Goal: Check status: Check status

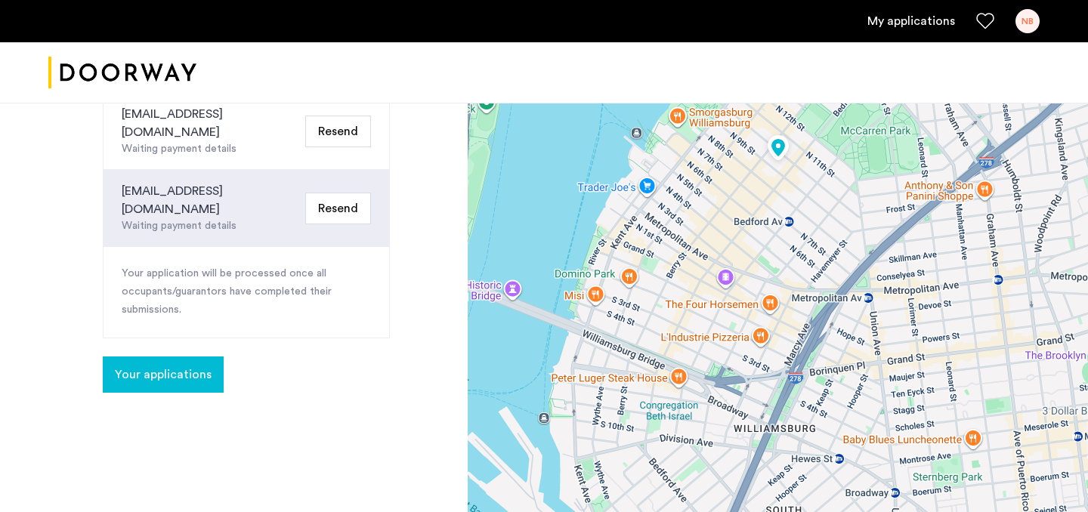
scroll to position [387, 0]
click at [184, 366] on span "Your applications" at bounding box center [163, 375] width 97 height 18
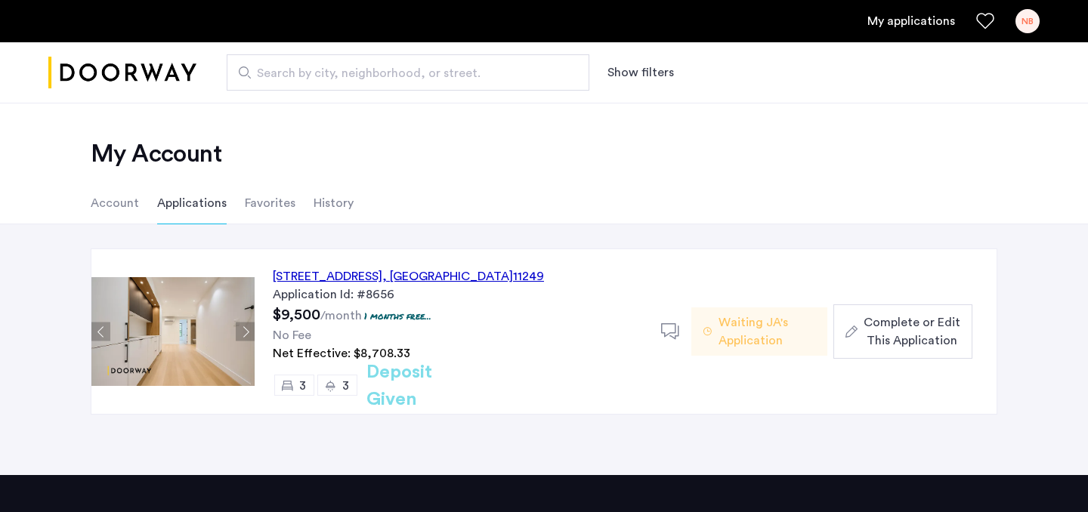
click at [758, 330] on span "Waiting JA's Application" at bounding box center [766, 331] width 97 height 36
click at [246, 328] on button "Next apartment" at bounding box center [245, 332] width 19 height 19
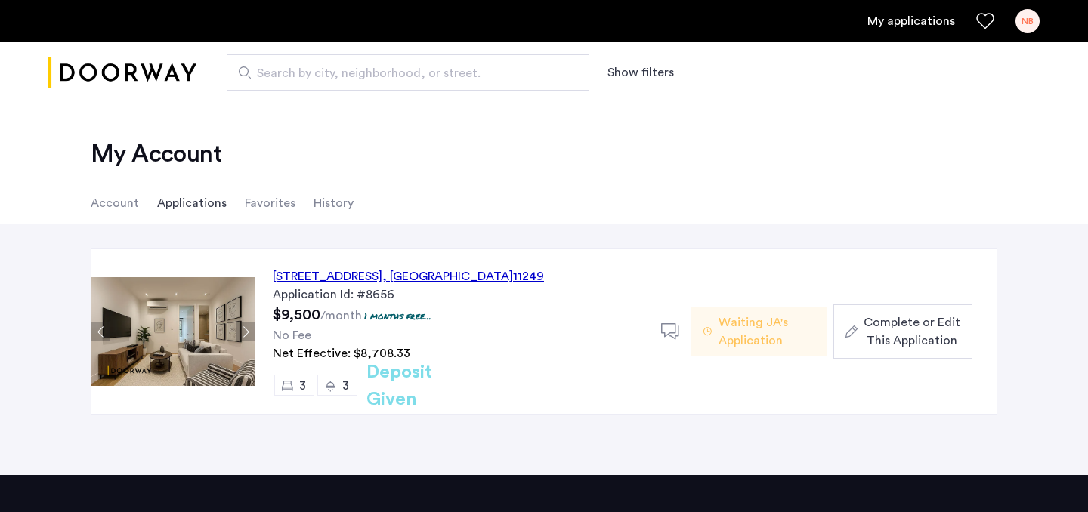
click at [246, 328] on button "Next apartment" at bounding box center [245, 332] width 19 height 19
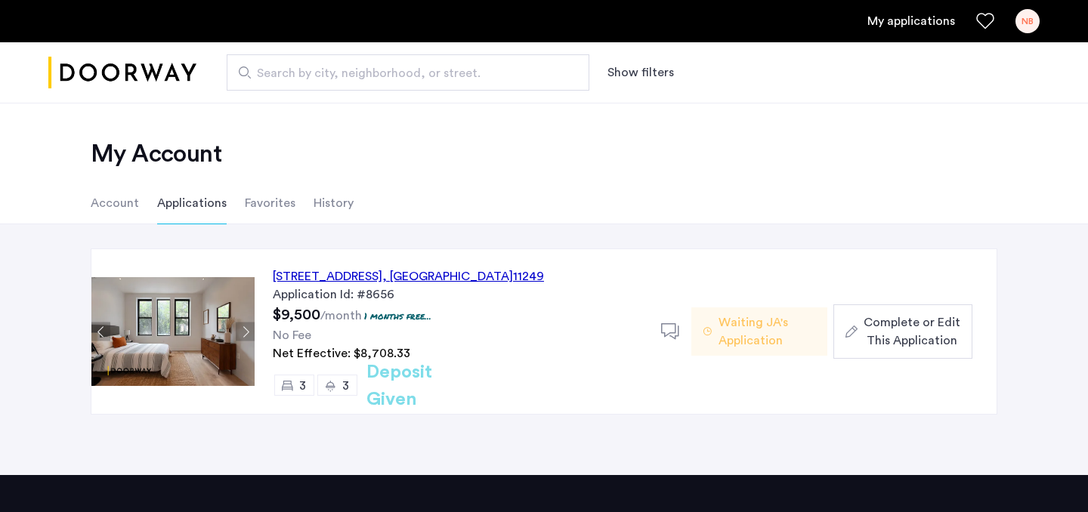
click at [270, 199] on li "Favorites" at bounding box center [270, 203] width 51 height 42
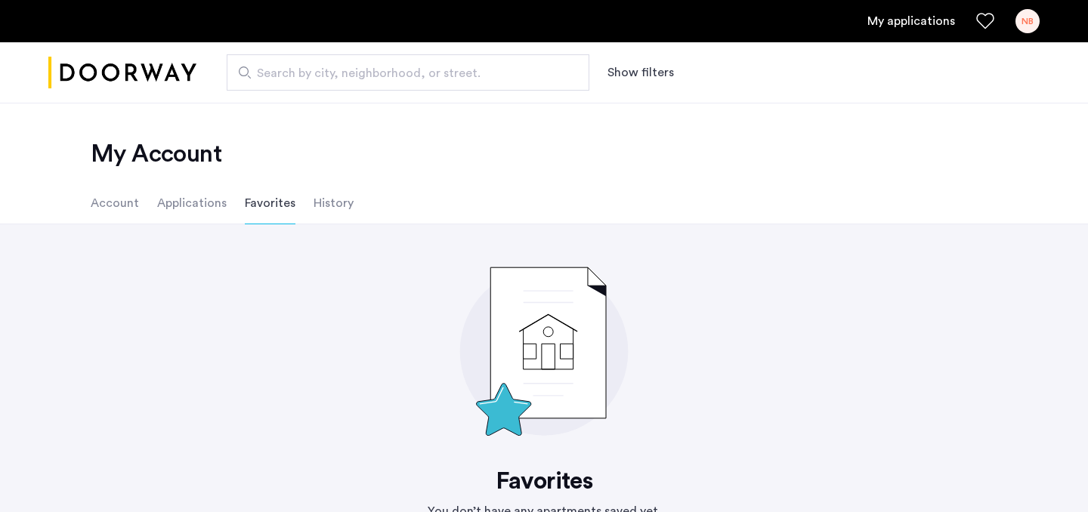
click at [194, 207] on li "Applications" at bounding box center [191, 203] width 69 height 42
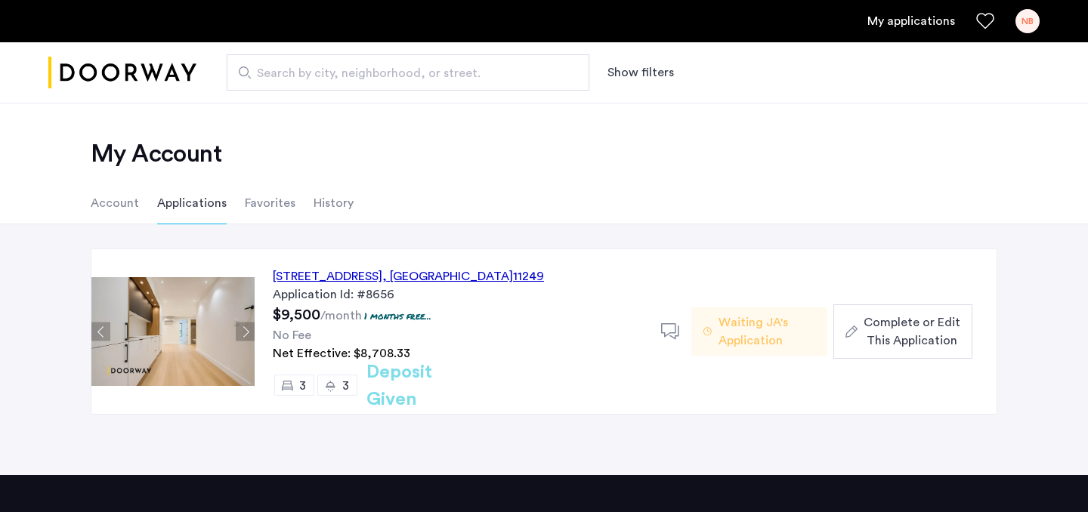
click at [659, 330] on div "[STREET_ADDRESS] Application Id: #8656 $9,500 /month 1 months free... No Fee Ne…" at bounding box center [458, 331] width 406 height 165
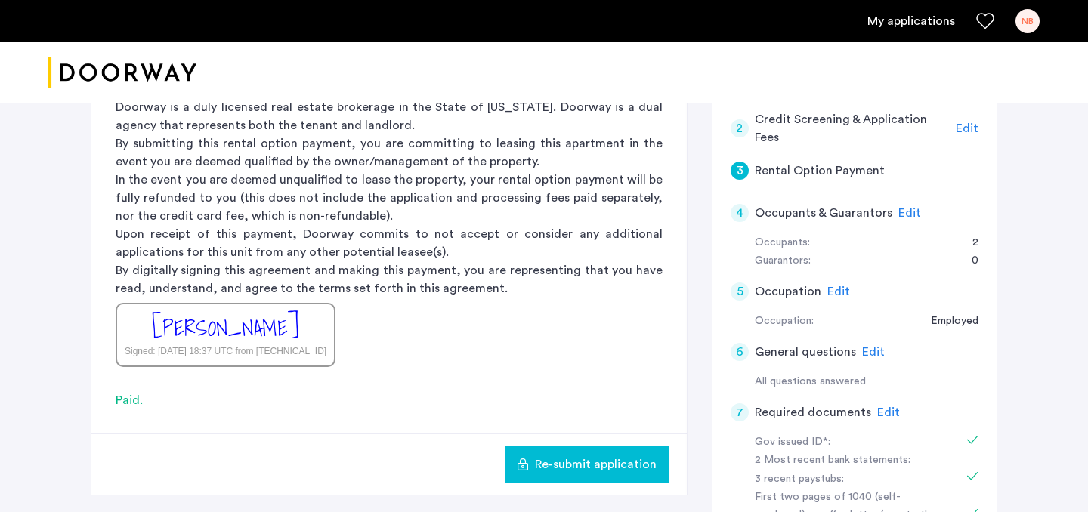
scroll to position [96, 0]
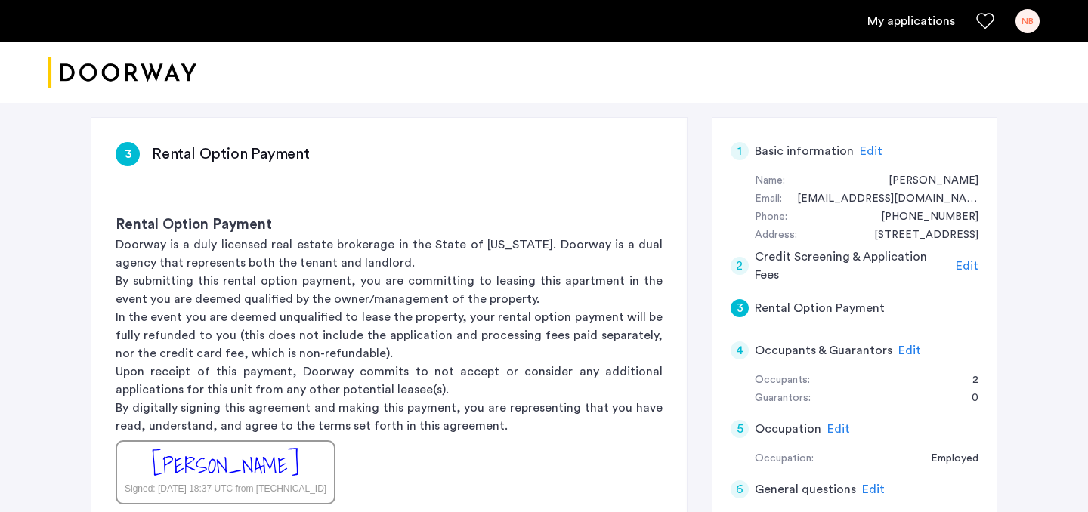
click at [742, 350] on div "4" at bounding box center [739, 350] width 18 height 18
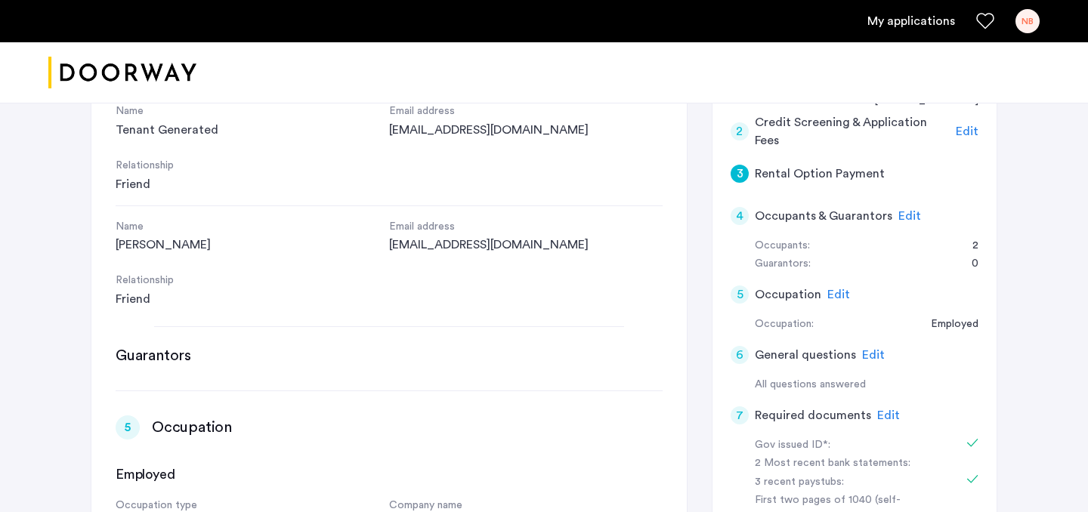
scroll to position [231, 0]
click at [731, 215] on div "4" at bounding box center [739, 215] width 18 height 18
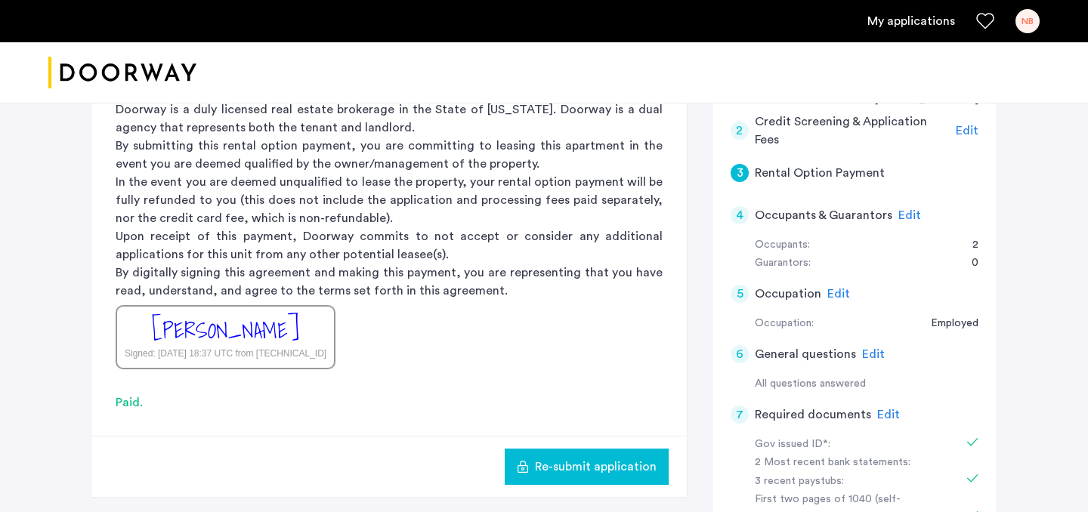
click at [745, 297] on div "5" at bounding box center [739, 294] width 18 height 18
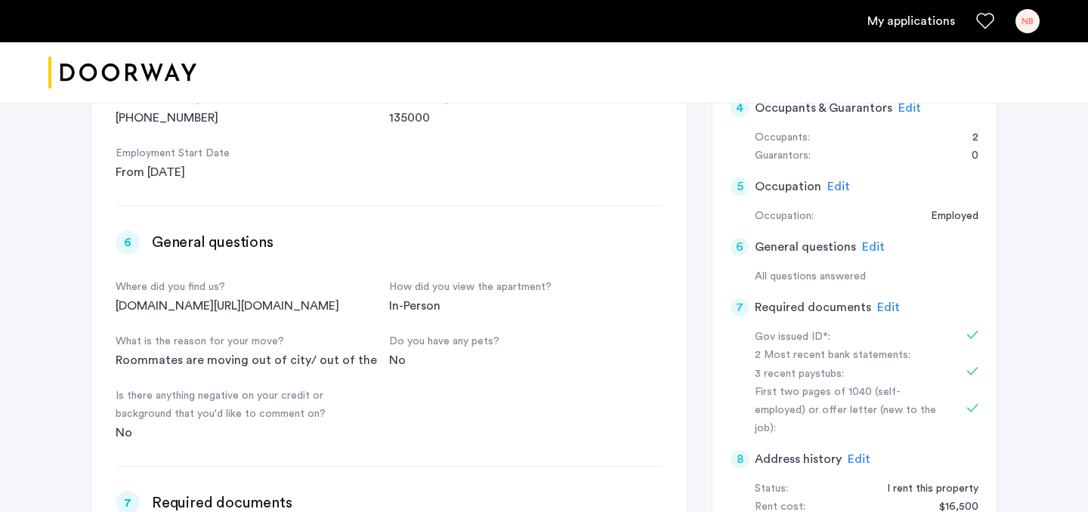
scroll to position [420, 0]
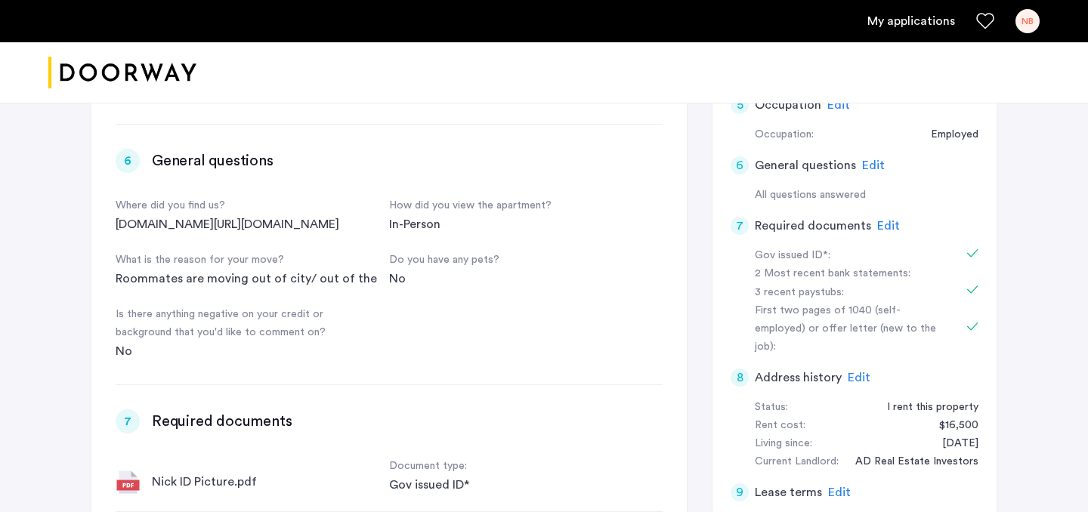
click at [738, 230] on div "7" at bounding box center [739, 226] width 18 height 18
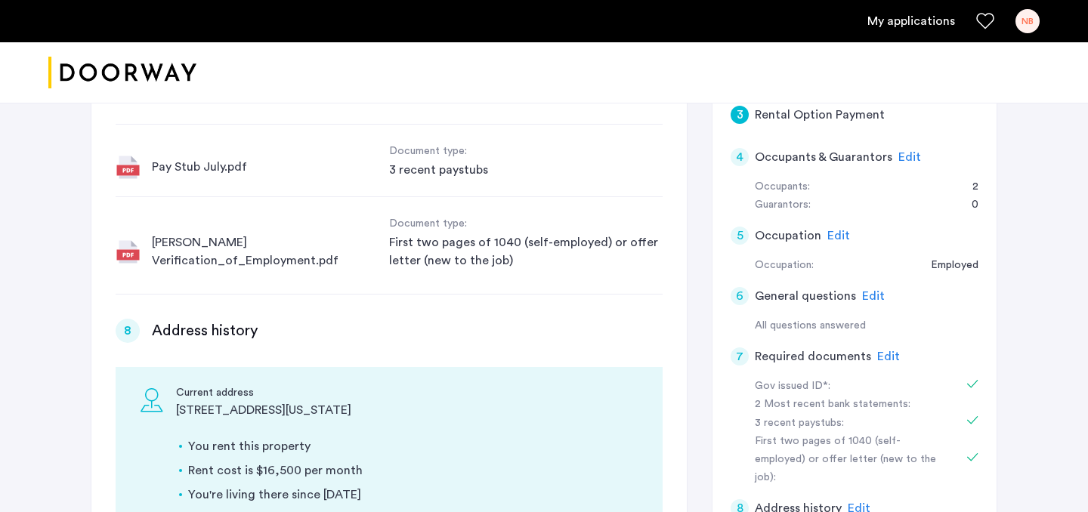
scroll to position [1734, 0]
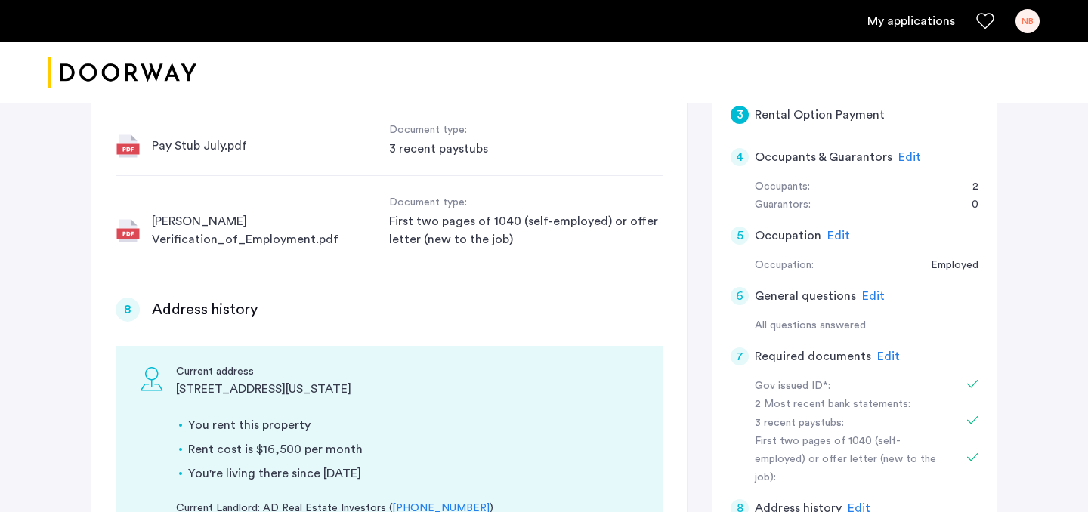
click at [734, 357] on div "7" at bounding box center [739, 356] width 18 height 18
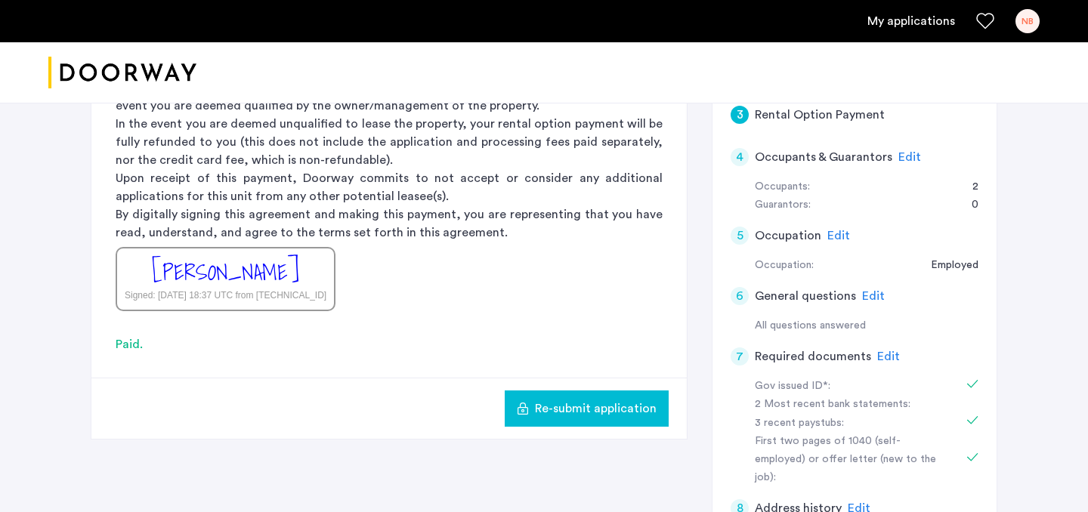
click at [734, 357] on div "7" at bounding box center [739, 356] width 18 height 18
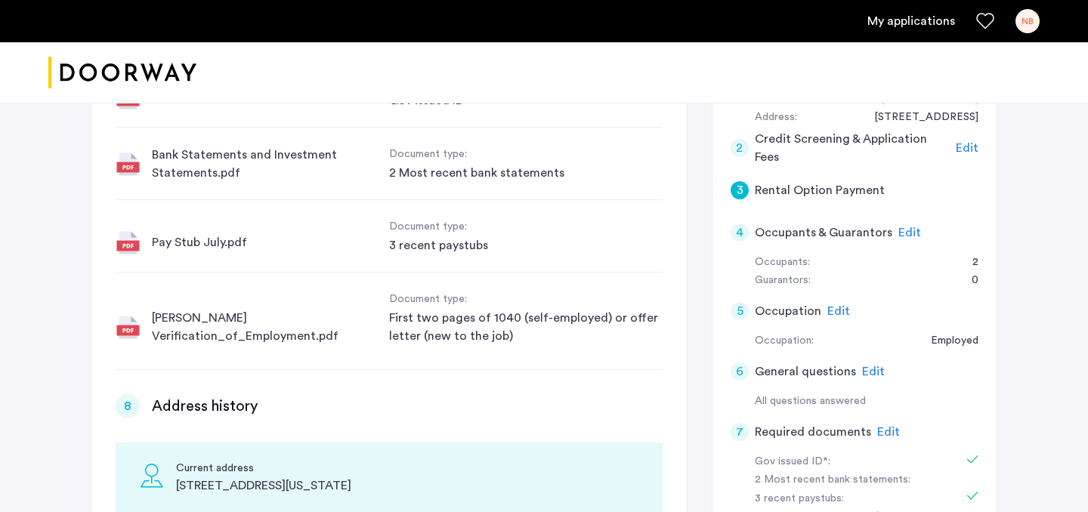
scroll to position [0, 0]
click at [745, 377] on div "6" at bounding box center [739, 372] width 18 height 18
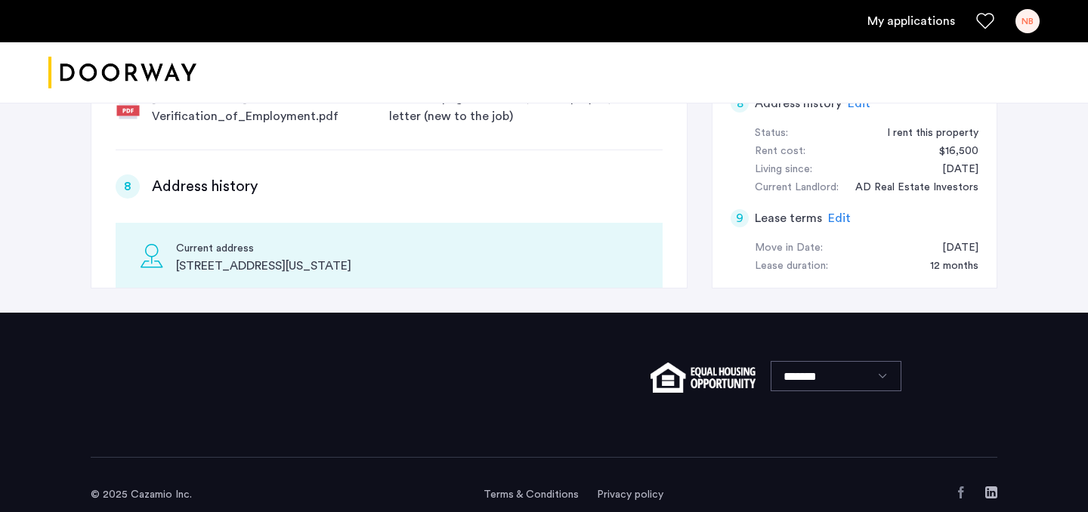
click at [733, 209] on div "9" at bounding box center [739, 218] width 18 height 18
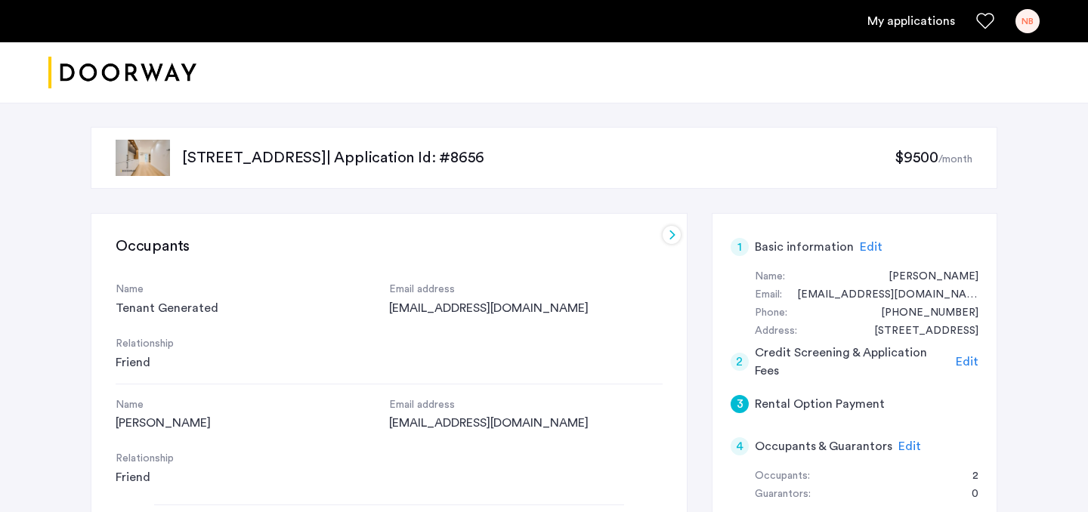
click at [880, 15] on link "My applications" at bounding box center [911, 21] width 88 height 18
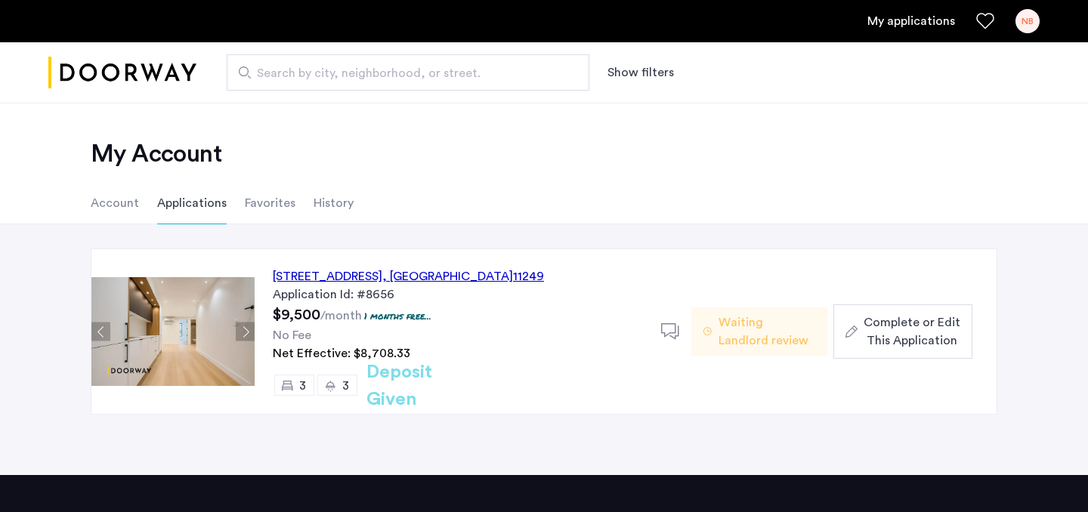
click at [857, 339] on div "Complete or Edit This Application" at bounding box center [902, 331] width 115 height 36
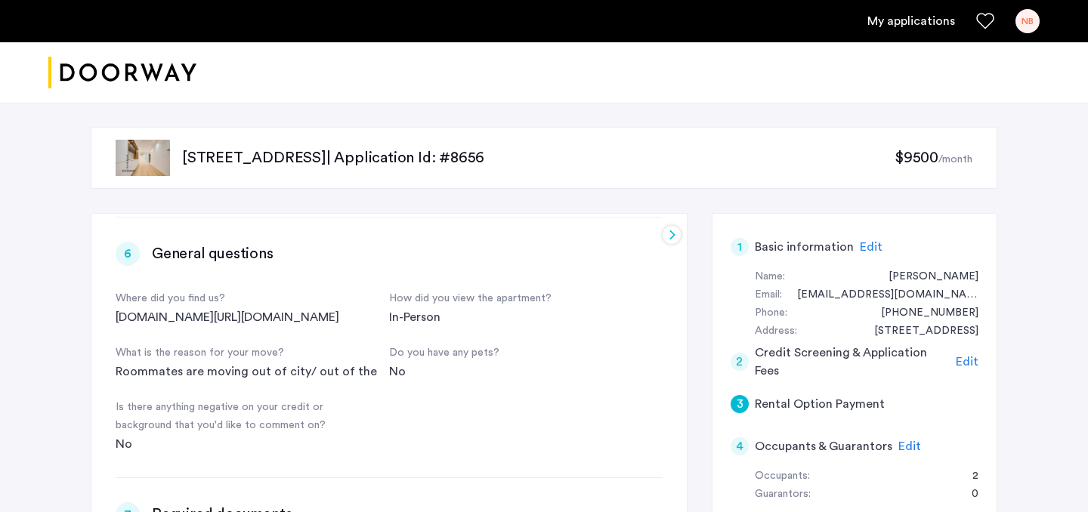
click at [918, 17] on link "My applications" at bounding box center [911, 21] width 88 height 18
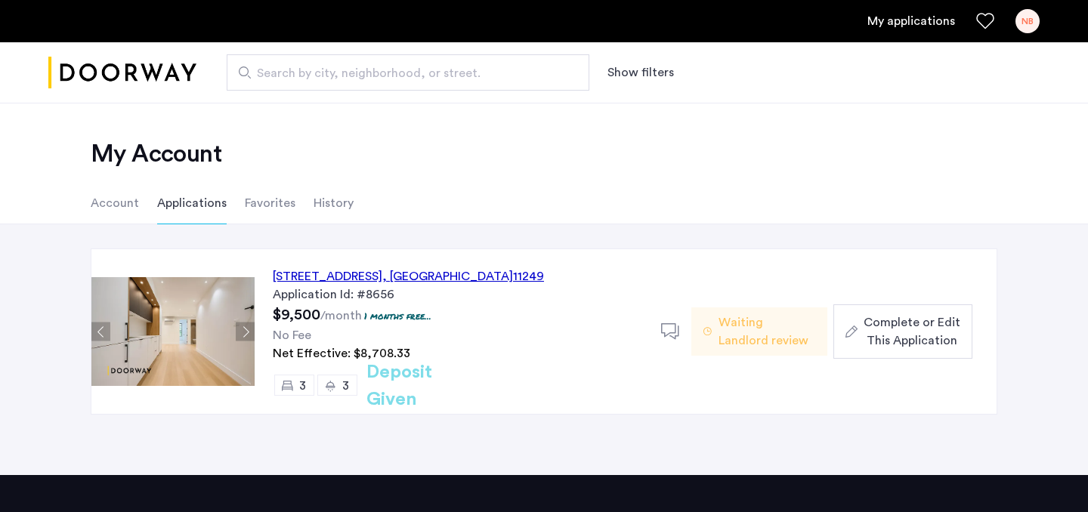
click at [241, 329] on button "Next apartment" at bounding box center [245, 332] width 19 height 19
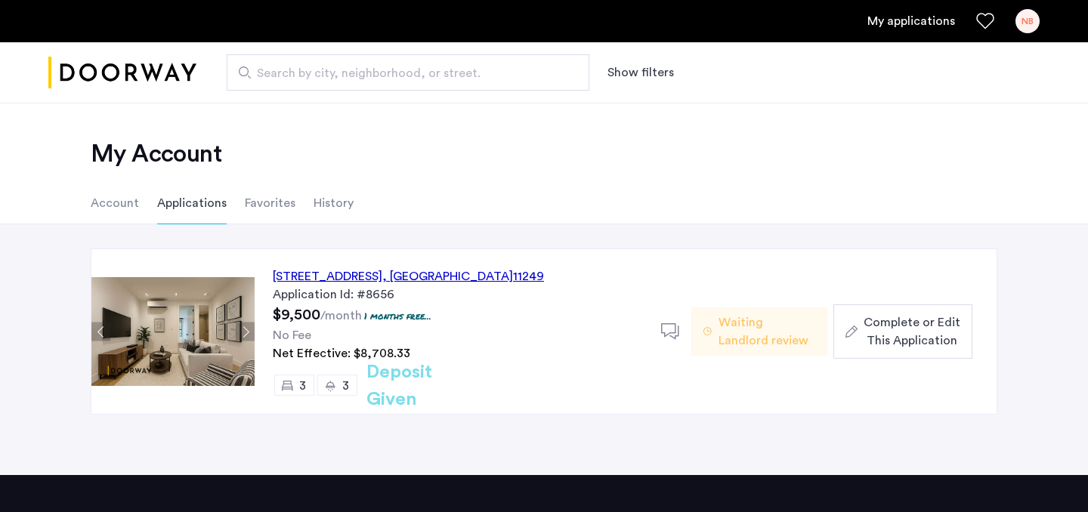
click at [241, 329] on button "Next apartment" at bounding box center [245, 332] width 19 height 19
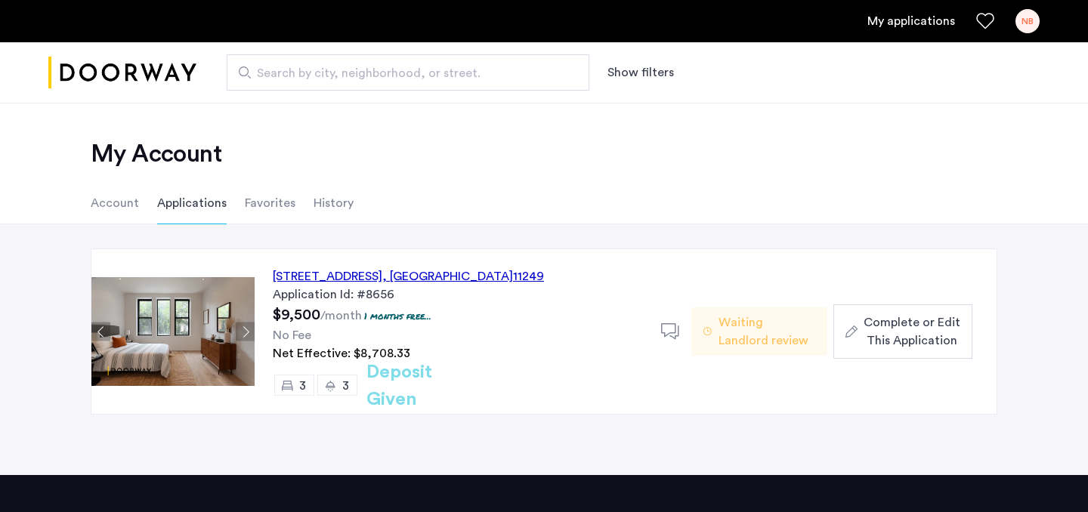
click at [241, 329] on button "Next apartment" at bounding box center [245, 332] width 19 height 19
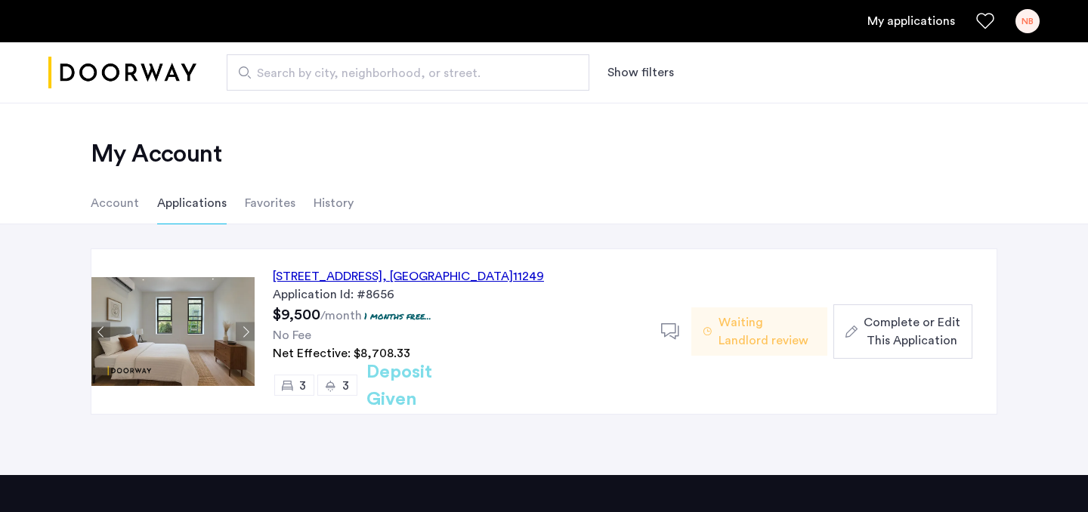
click at [241, 329] on button "Next apartment" at bounding box center [245, 332] width 19 height 19
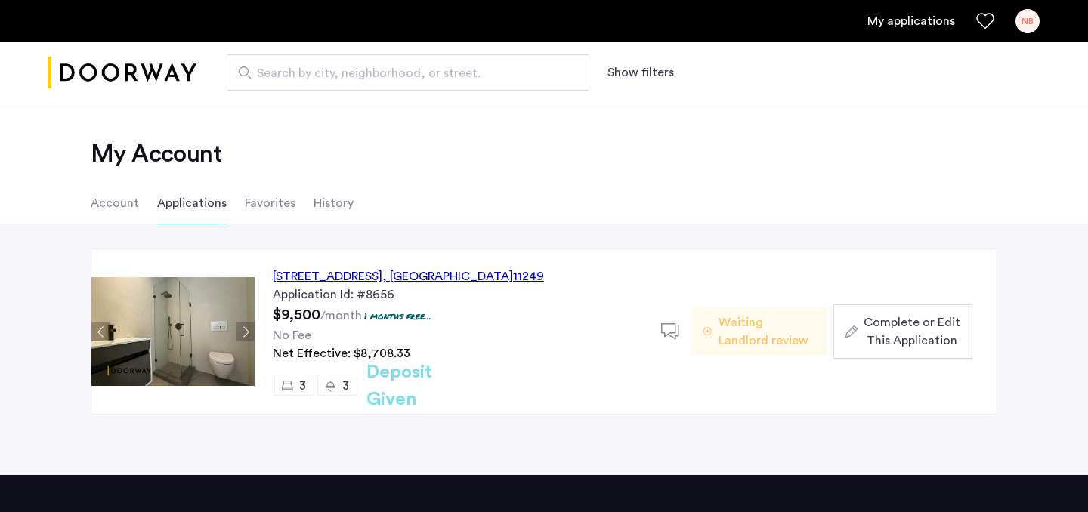
click at [241, 329] on button "Next apartment" at bounding box center [245, 332] width 19 height 19
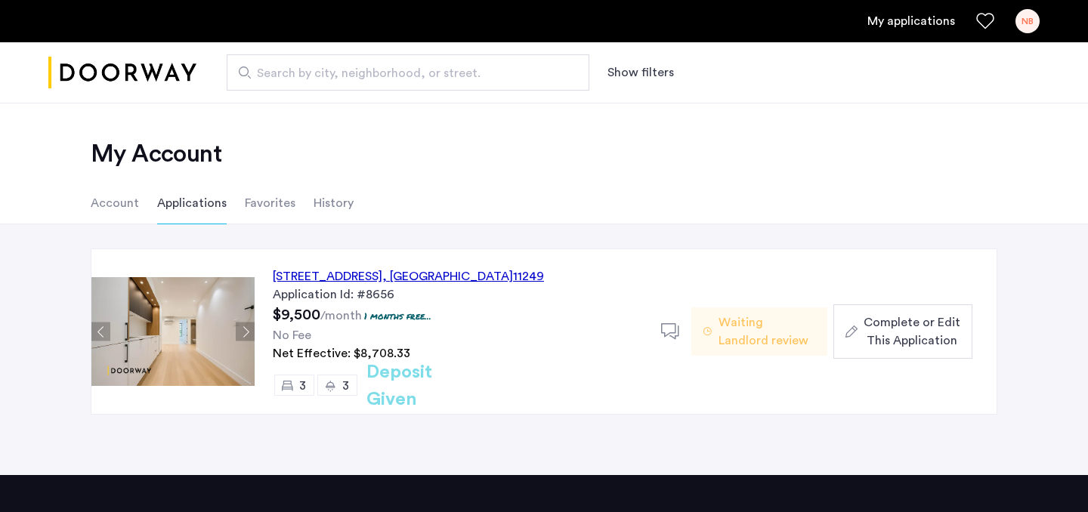
click at [677, 336] on icon at bounding box center [670, 332] width 19 height 19
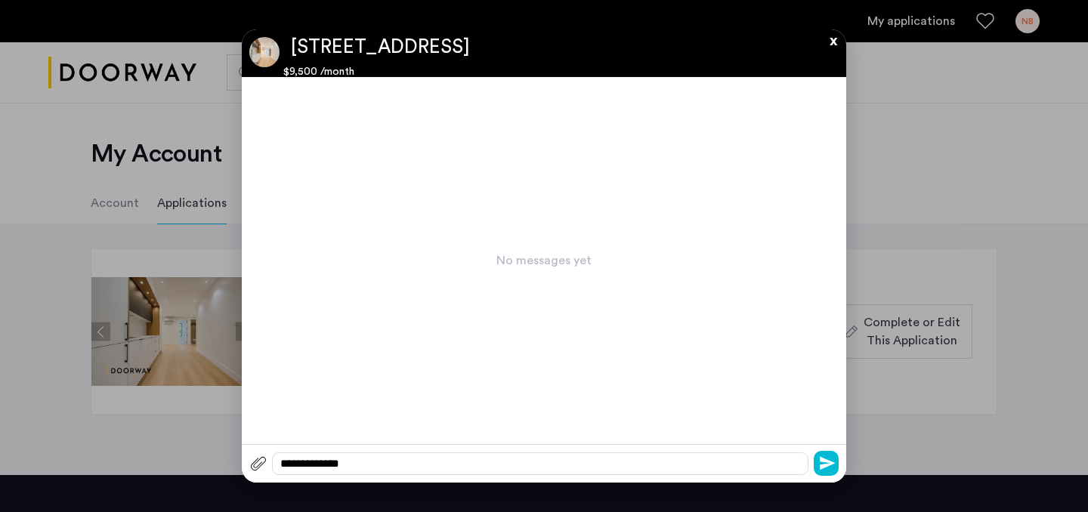
click at [836, 42] on button "x" at bounding box center [829, 37] width 23 height 17
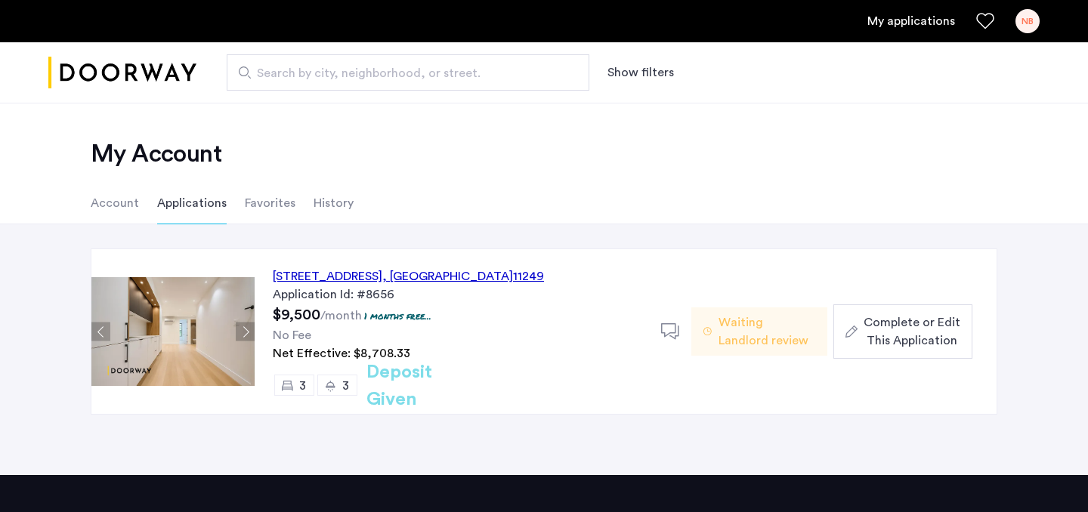
click at [738, 335] on span "Waiting Landlord review" at bounding box center [766, 331] width 97 height 36
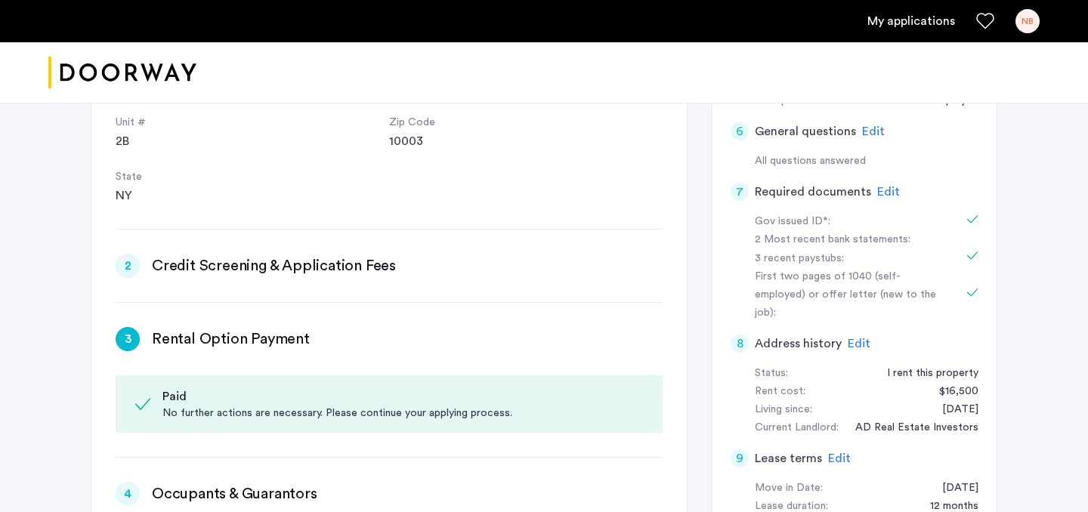
click at [921, 21] on link "My applications" at bounding box center [911, 21] width 88 height 18
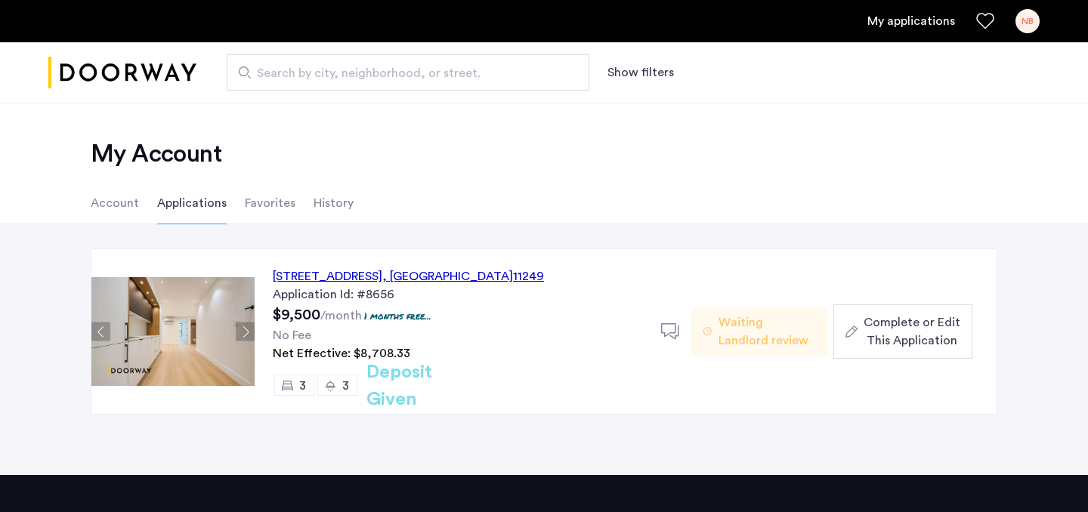
click at [660, 329] on div "[STREET_ADDRESS] Application Id: #8656 $9,500 /month 1 months free... No Fee Ne…" at bounding box center [458, 331] width 406 height 165
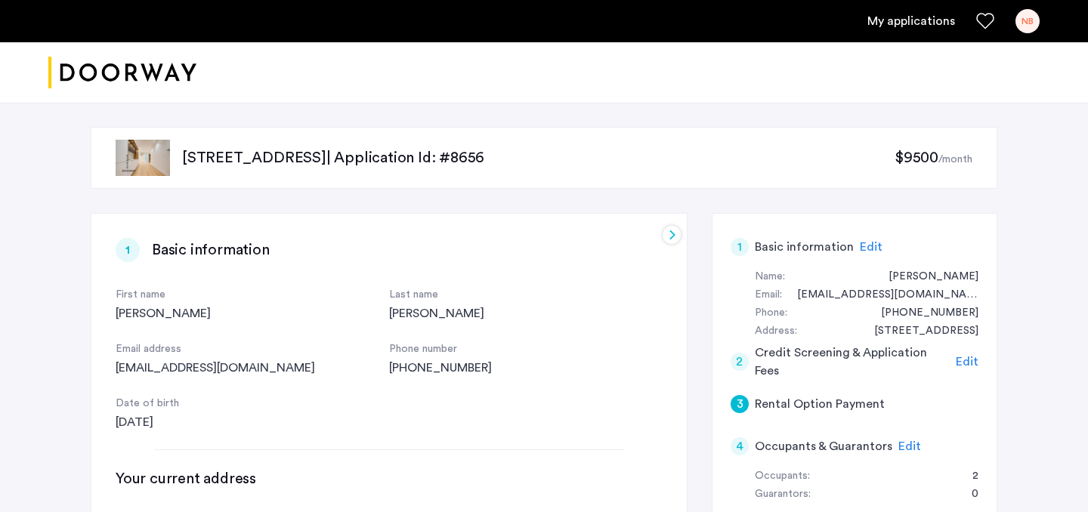
click at [905, 26] on link "My applications" at bounding box center [911, 21] width 88 height 18
